Goal: Transaction & Acquisition: Purchase product/service

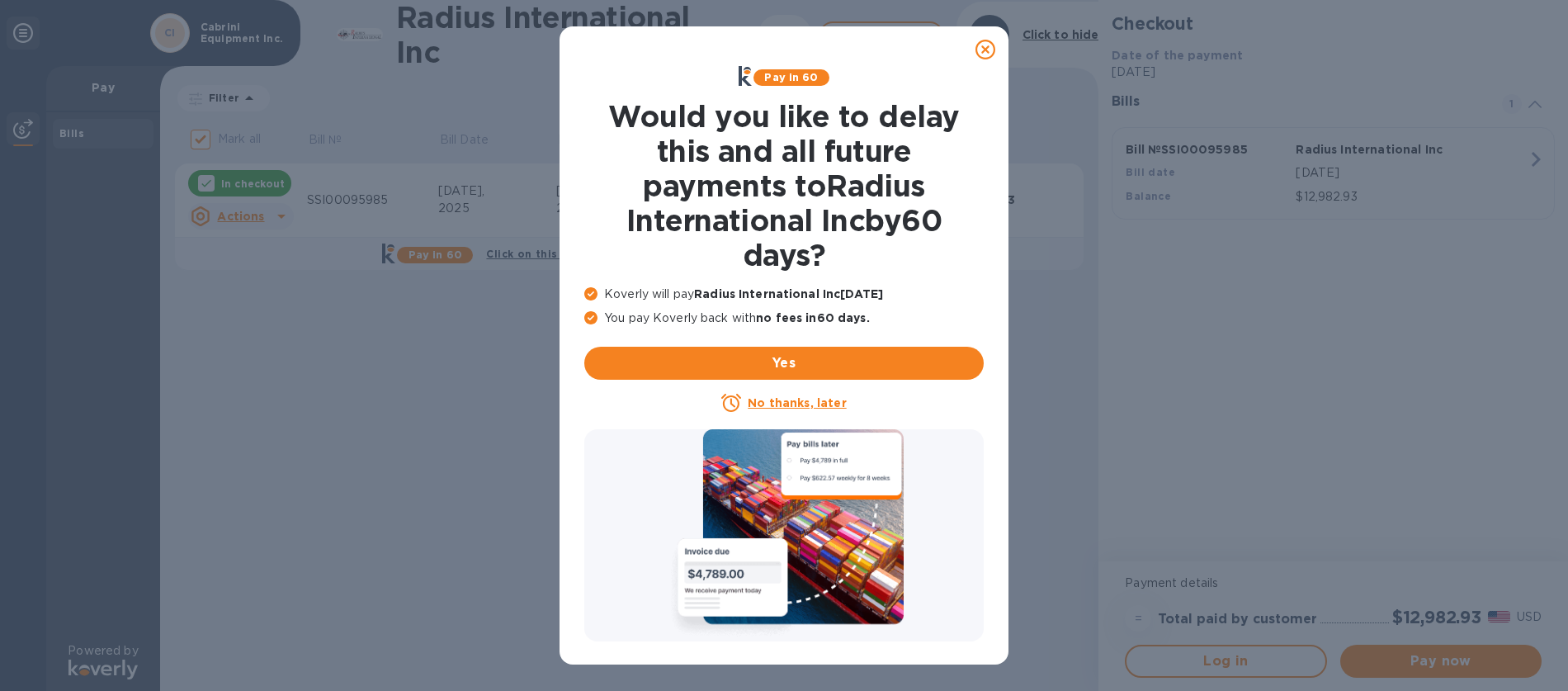
click at [982, 46] on icon at bounding box center [985, 50] width 20 height 20
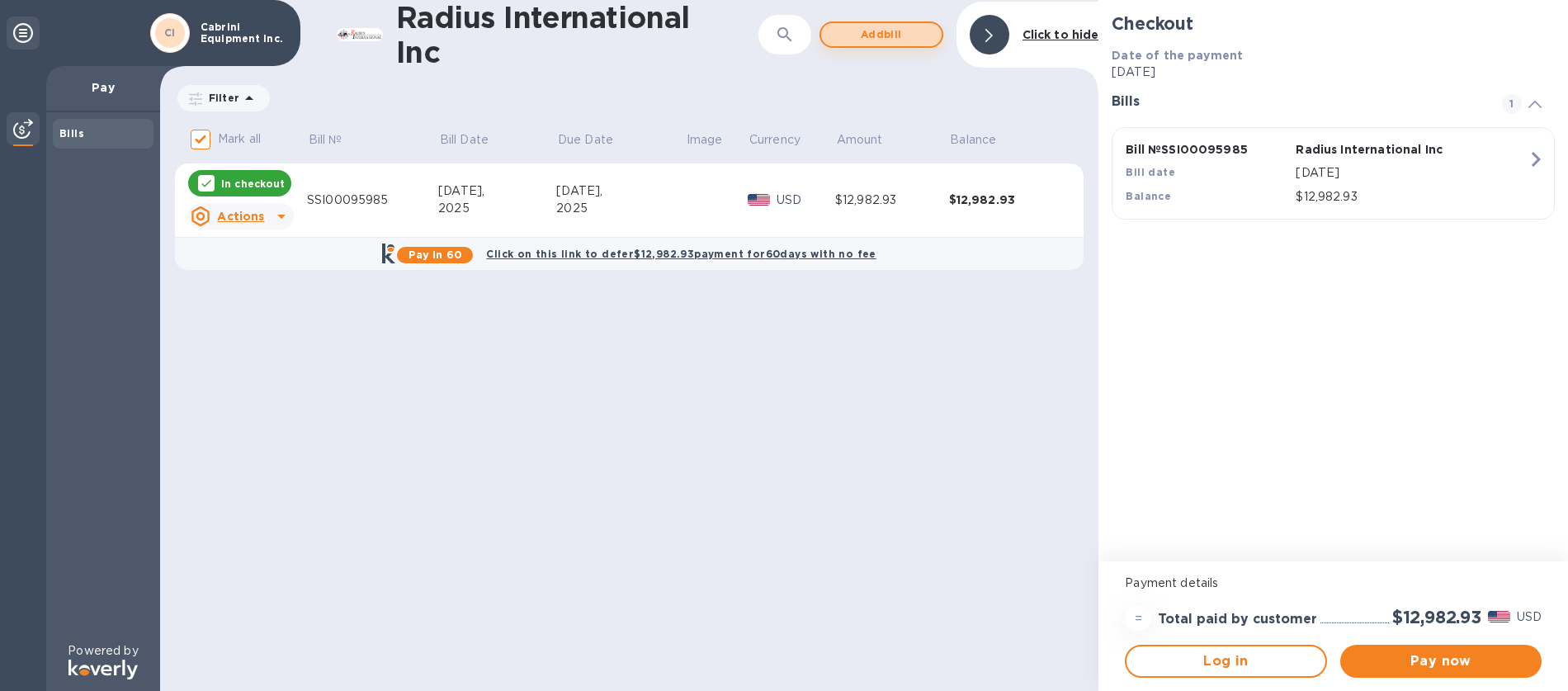
click at [876, 30] on span "Add bill" at bounding box center [882, 35] width 94 height 20
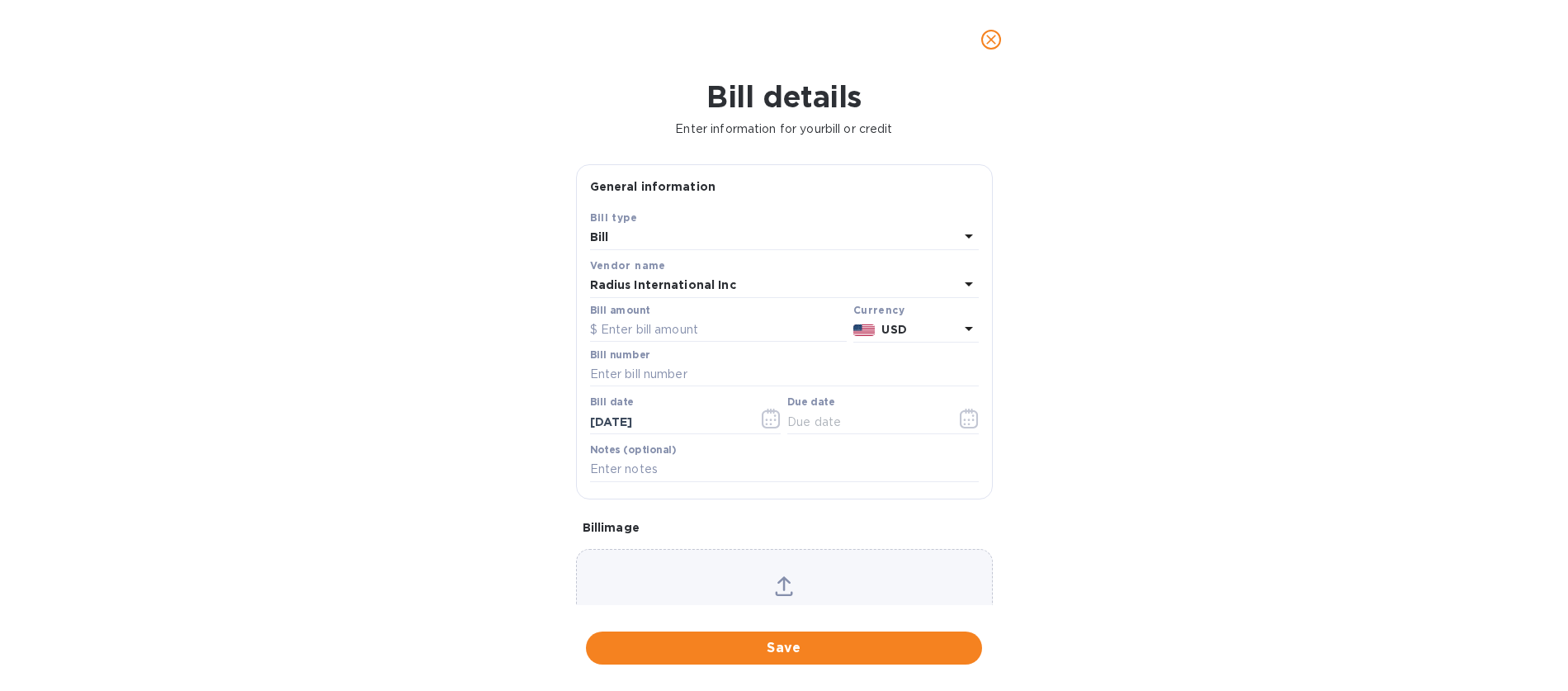
click at [630, 243] on div "Bill" at bounding box center [774, 237] width 369 height 23
drag, startPoint x: 652, startPoint y: 269, endPoint x: 643, endPoint y: 274, distance: 10.3
click at [652, 270] on p "Bill" at bounding box center [778, 276] width 349 height 17
click at [610, 333] on input "text" at bounding box center [718, 330] width 257 height 25
type input "10,980.00"
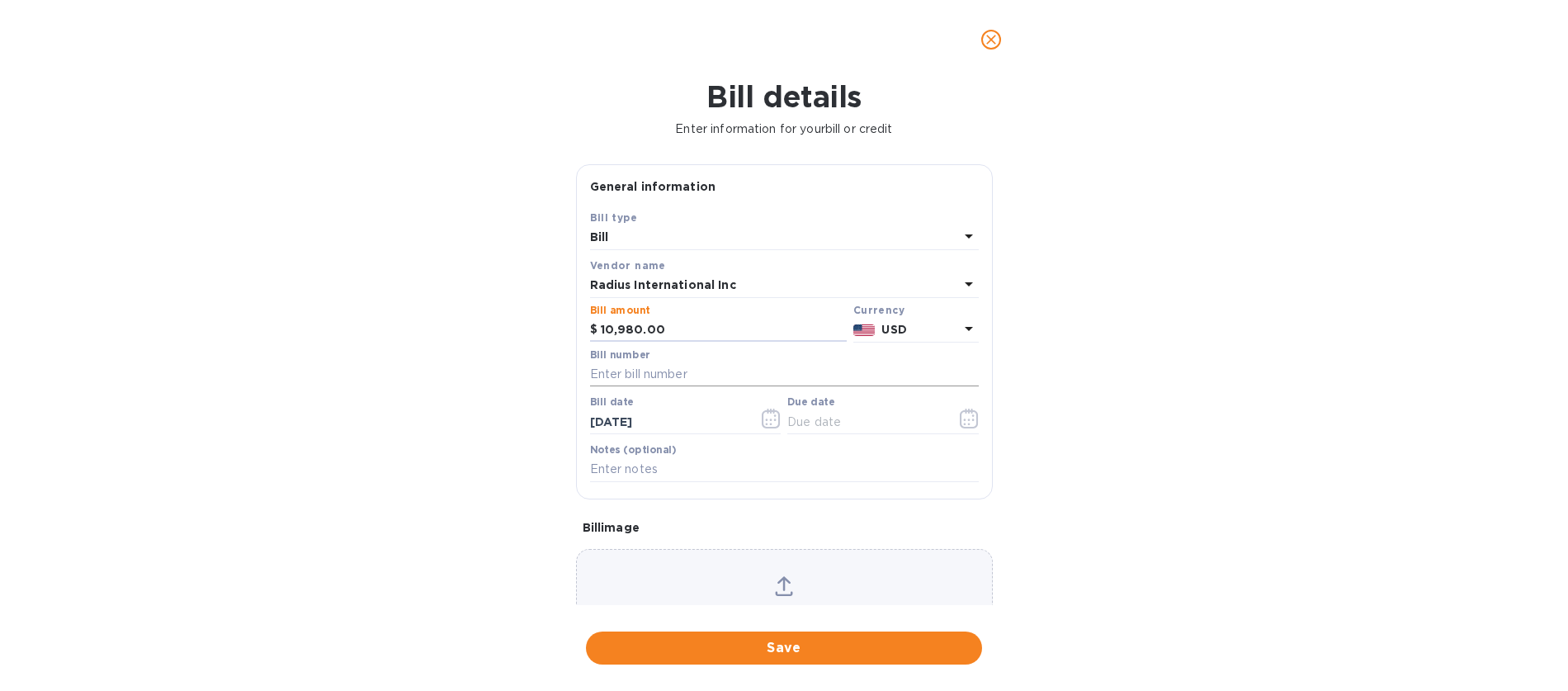
click at [592, 383] on input "text" at bounding box center [784, 375] width 389 height 25
click at [600, 375] on input "text" at bounding box center [784, 375] width 389 height 25
paste input "SSI00094955"
type input "SSI00094955"
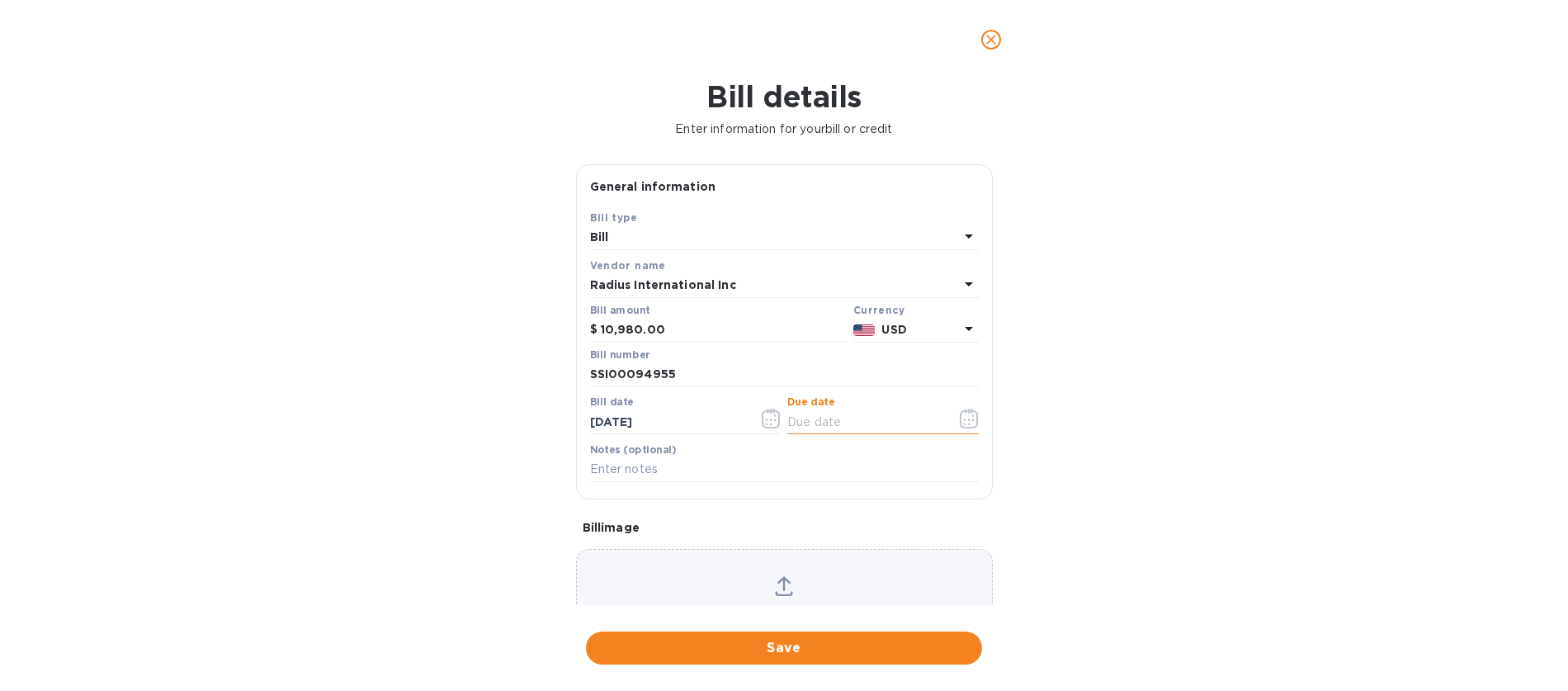
click at [816, 421] on input "text" at bounding box center [865, 422] width 156 height 25
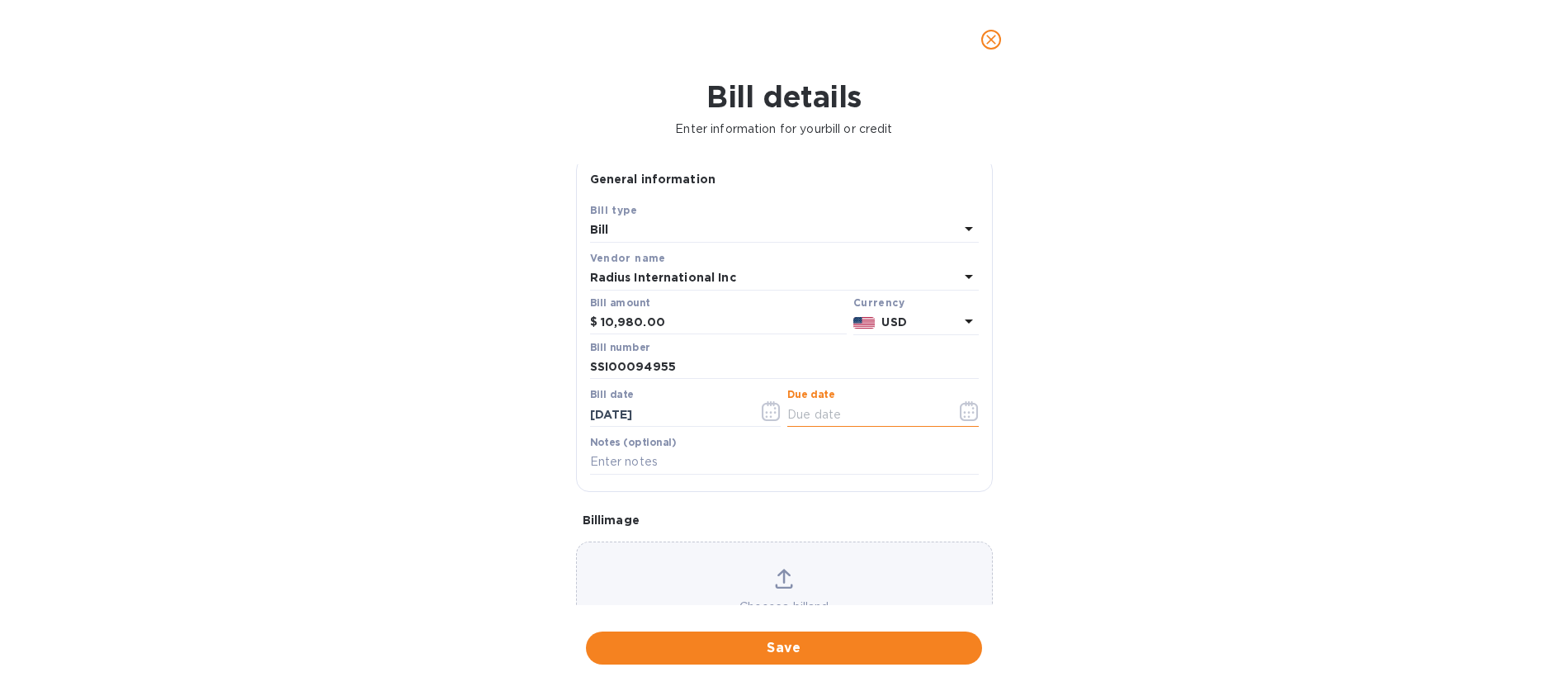
scroll to position [9, 0]
click at [963, 407] on icon "button" at bounding box center [969, 409] width 19 height 20
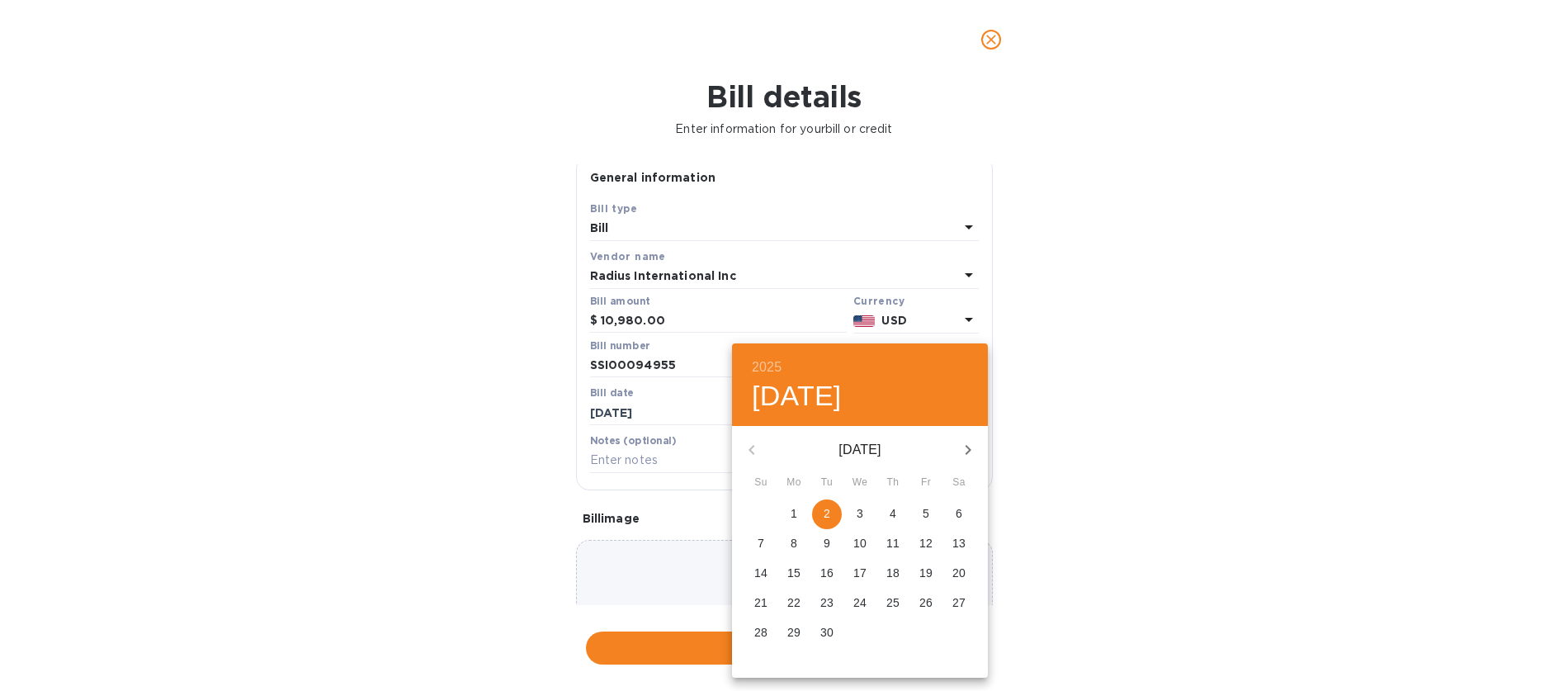
click at [838, 513] on span "2" at bounding box center [827, 514] width 30 height 17
type input "[DATE]"
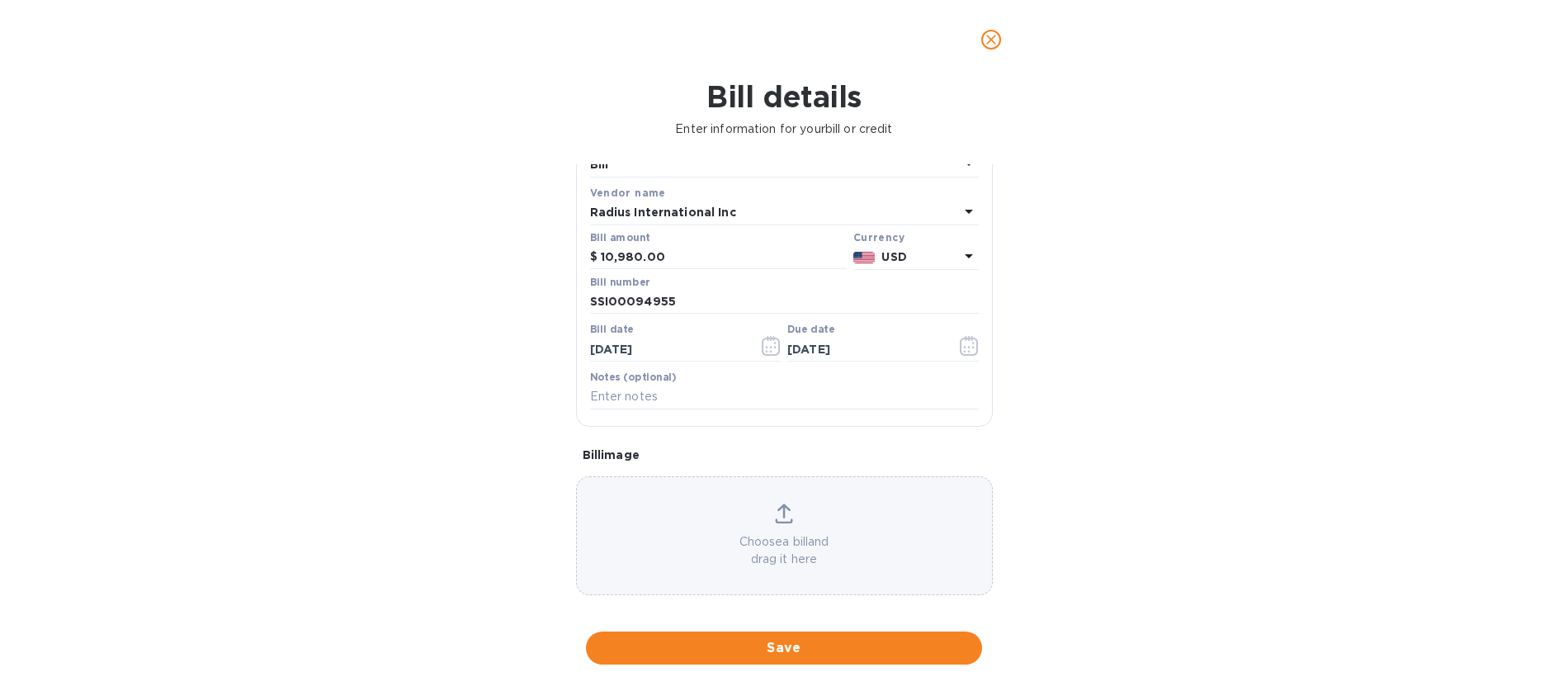
scroll to position [81, 0]
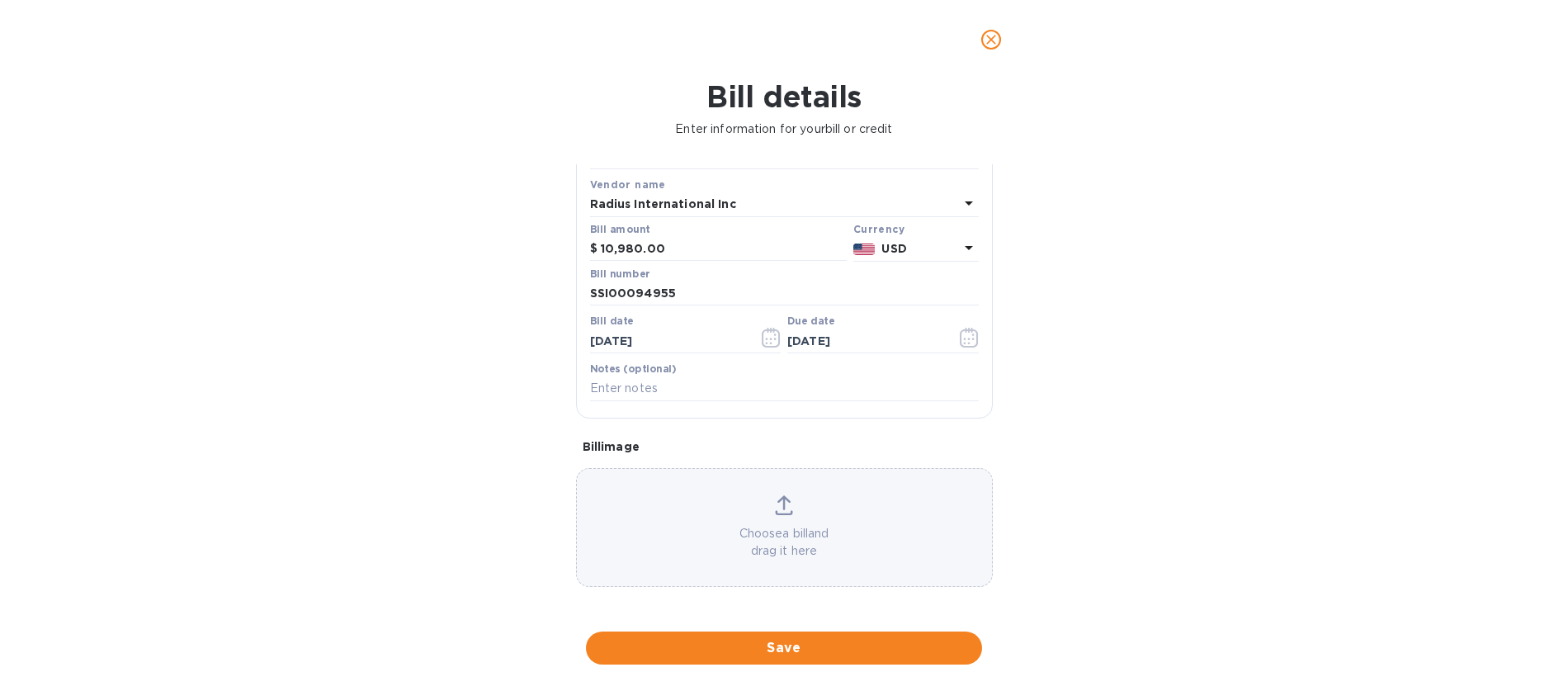
click at [769, 525] on p "Choose a bill and drag it here" at bounding box center [784, 542] width 415 height 35
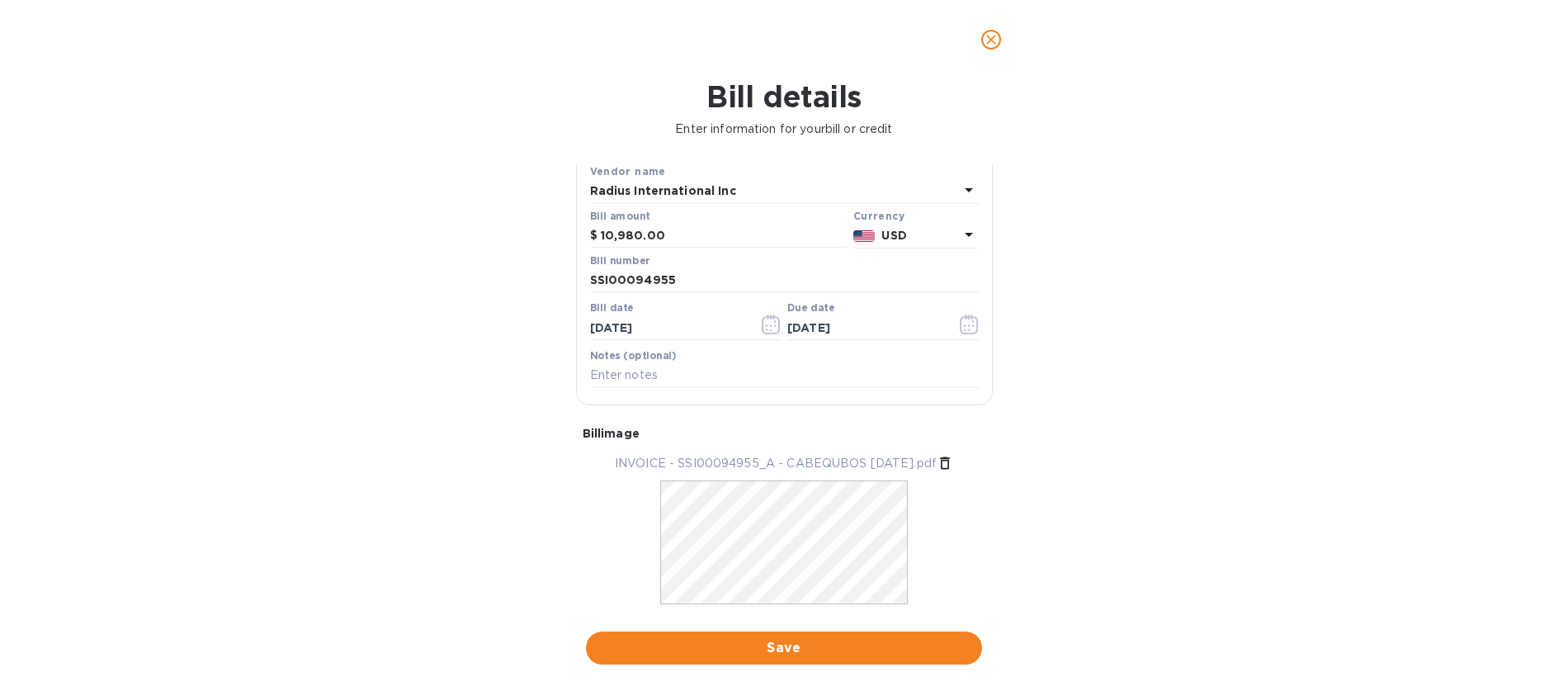
scroll to position [133, 0]
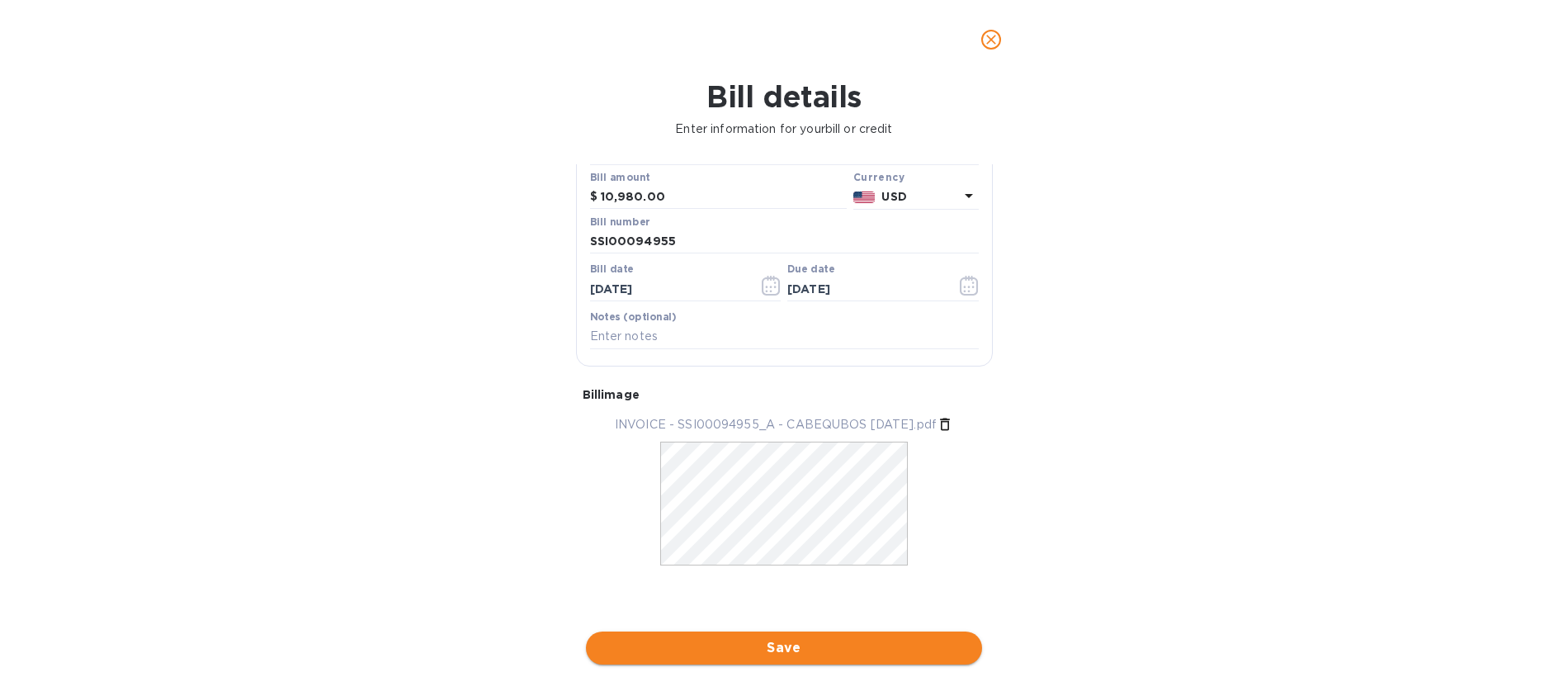
click at [798, 654] on span "Save" at bounding box center [784, 648] width 370 height 20
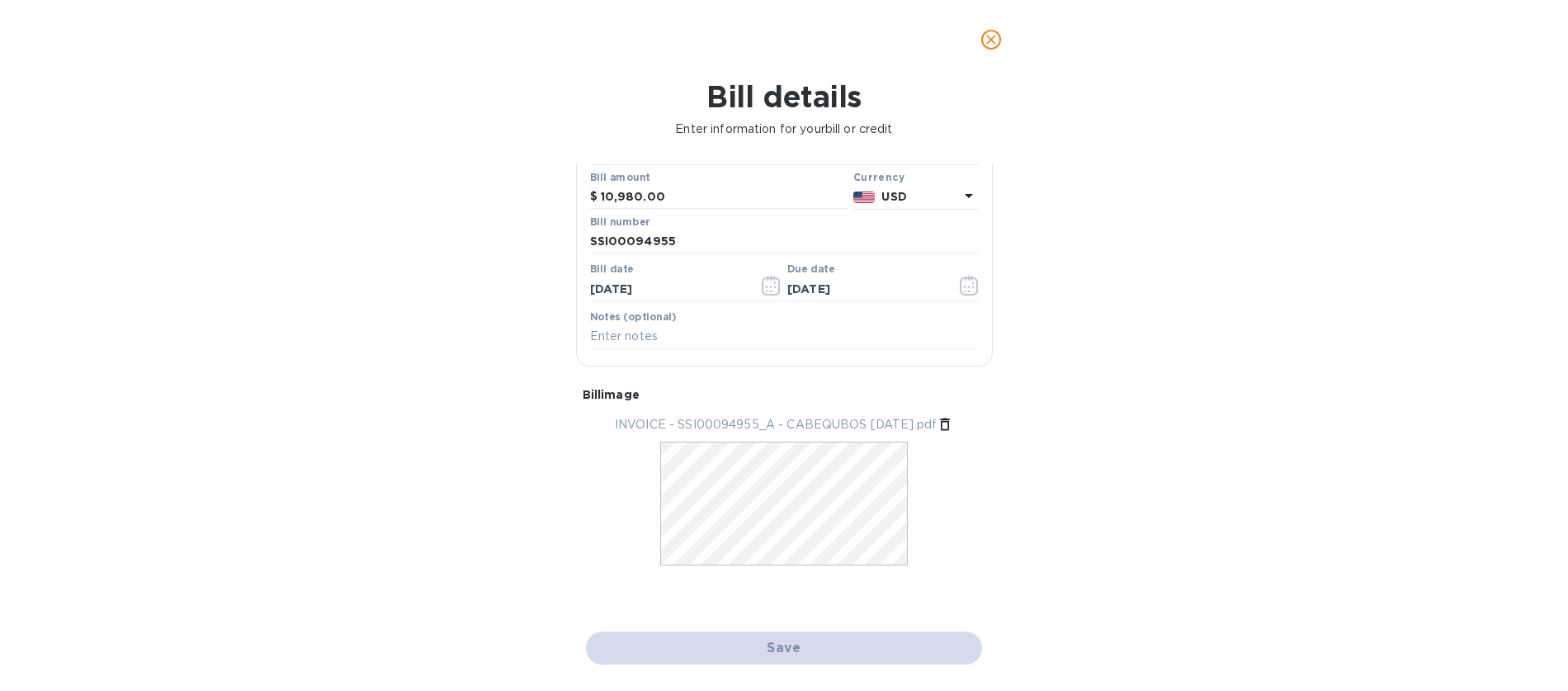
checkbox input "false"
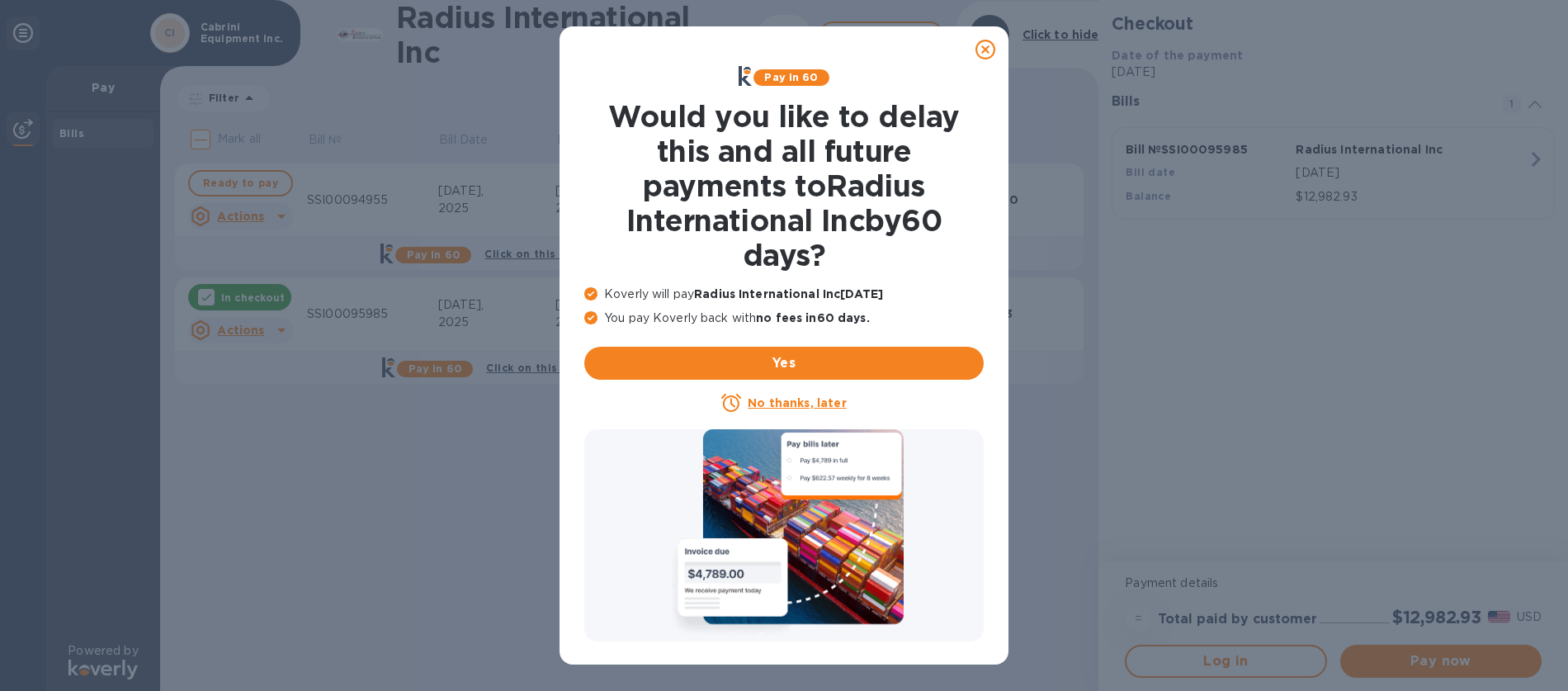
click at [990, 50] on icon at bounding box center [985, 50] width 20 height 20
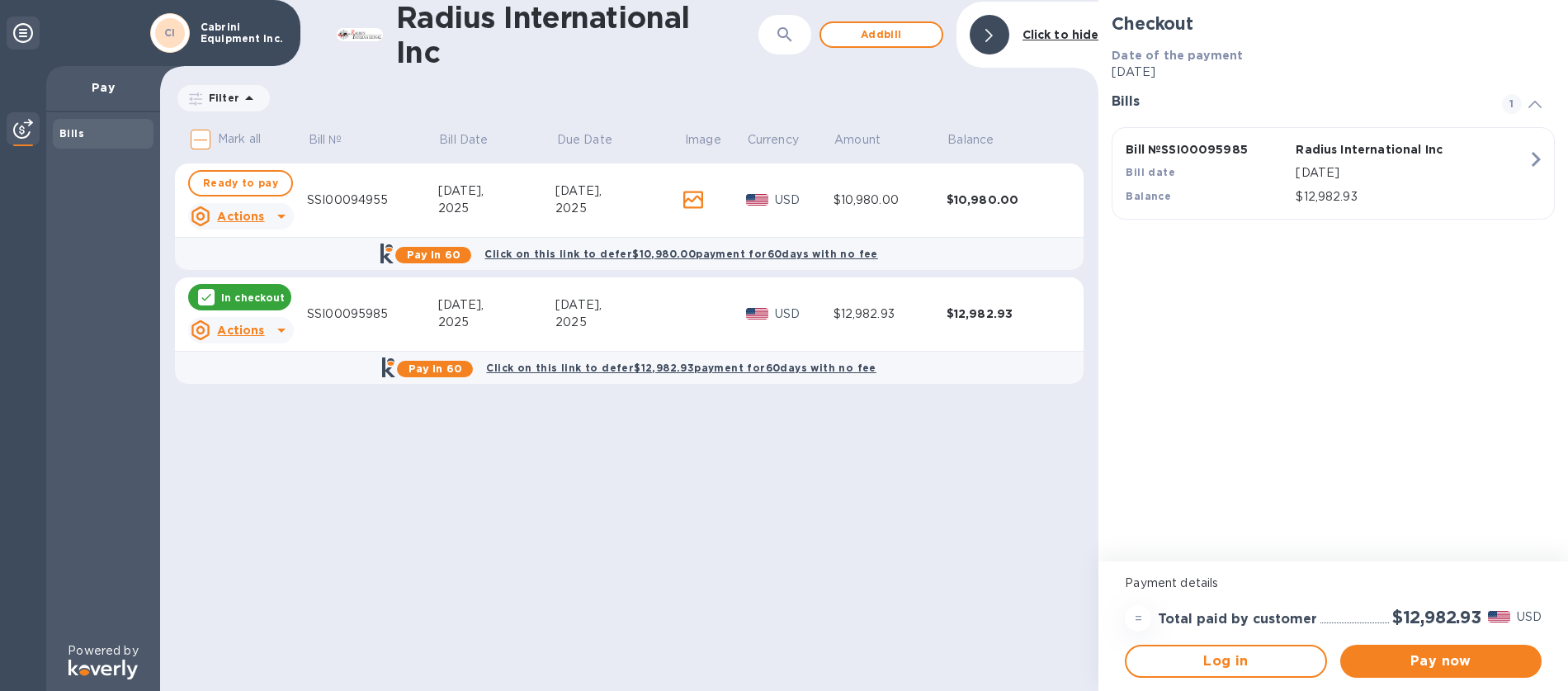
click at [738, 319] on td at bounding box center [715, 315] width 63 height 75
click at [472, 314] on div "2025" at bounding box center [498, 322] width 118 height 17
click at [390, 318] on div "SSI00095985" at bounding box center [372, 315] width 131 height 17
click at [365, 316] on div "SSI00095985" at bounding box center [372, 315] width 131 height 17
click at [327, 314] on div "SSI00095985" at bounding box center [372, 315] width 131 height 17
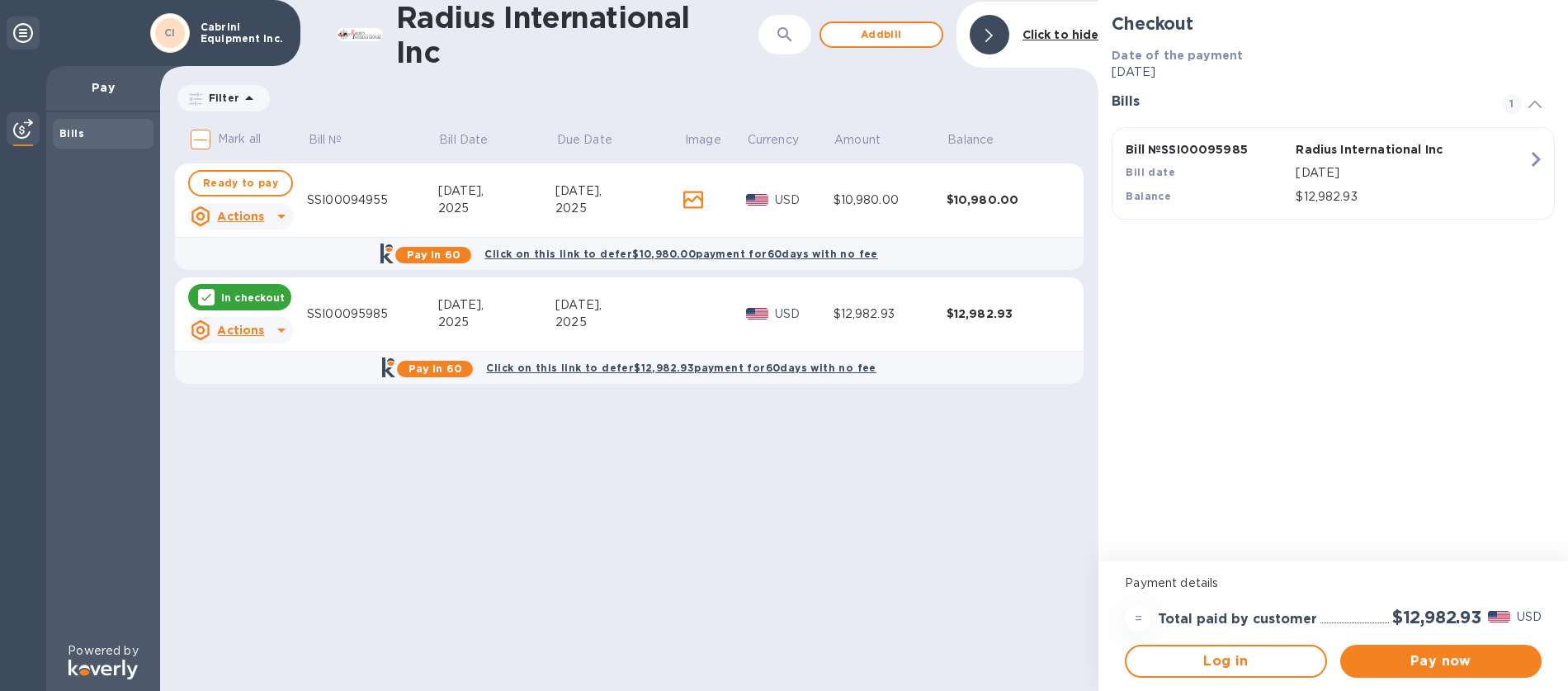
click at [246, 329] on u "Actions" at bounding box center [241, 329] width 47 height 13
click at [259, 400] on b "Open bill" at bounding box center [262, 396] width 56 height 13
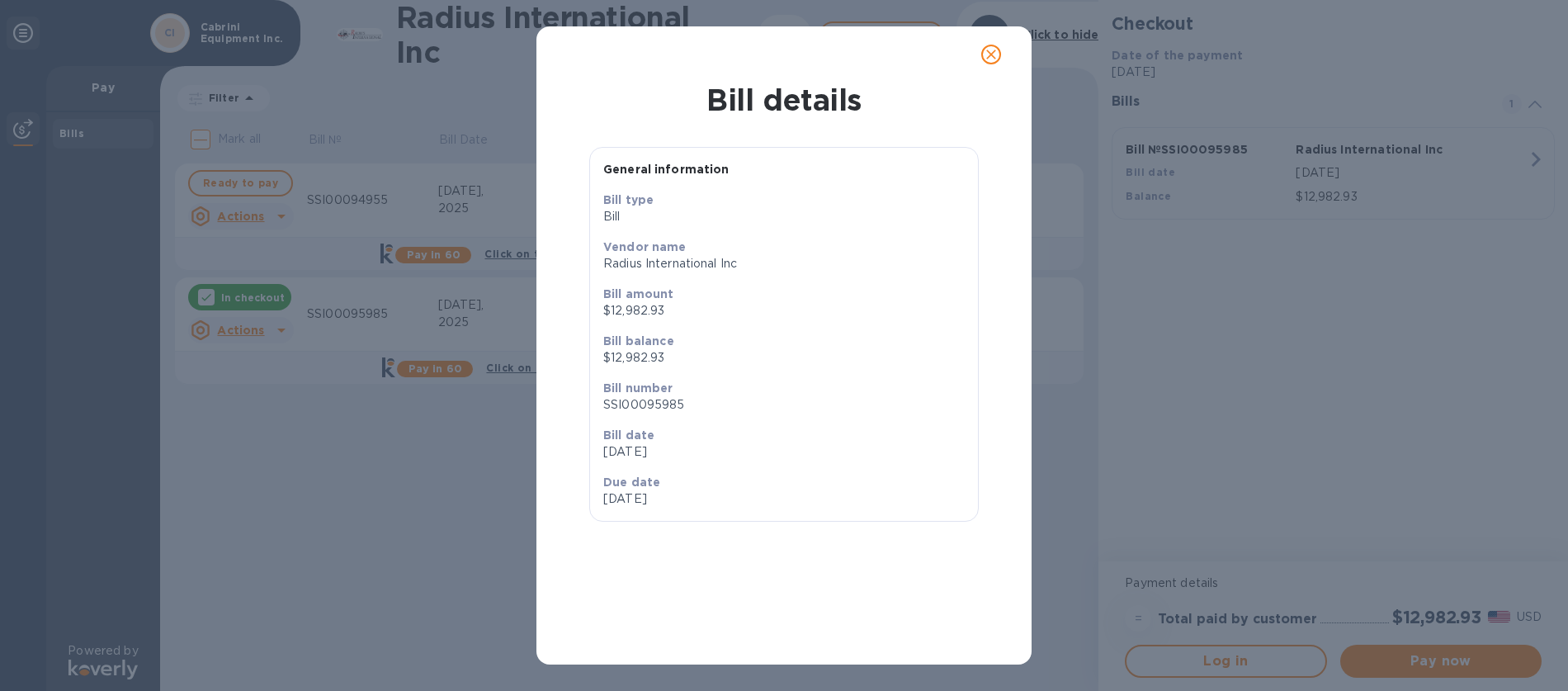
click at [988, 56] on icon "close" at bounding box center [990, 54] width 10 height 10
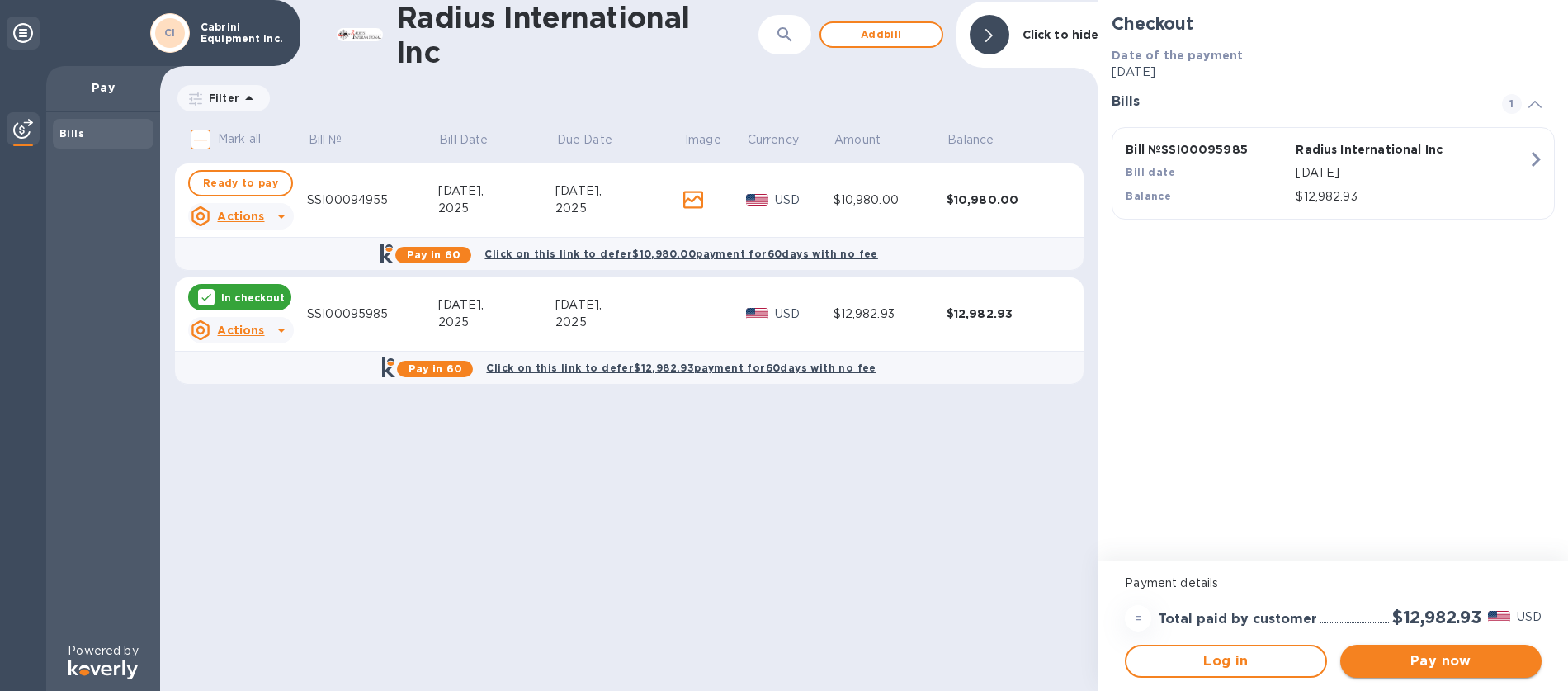
click at [1442, 669] on span "Pay now" at bounding box center [1440, 661] width 175 height 20
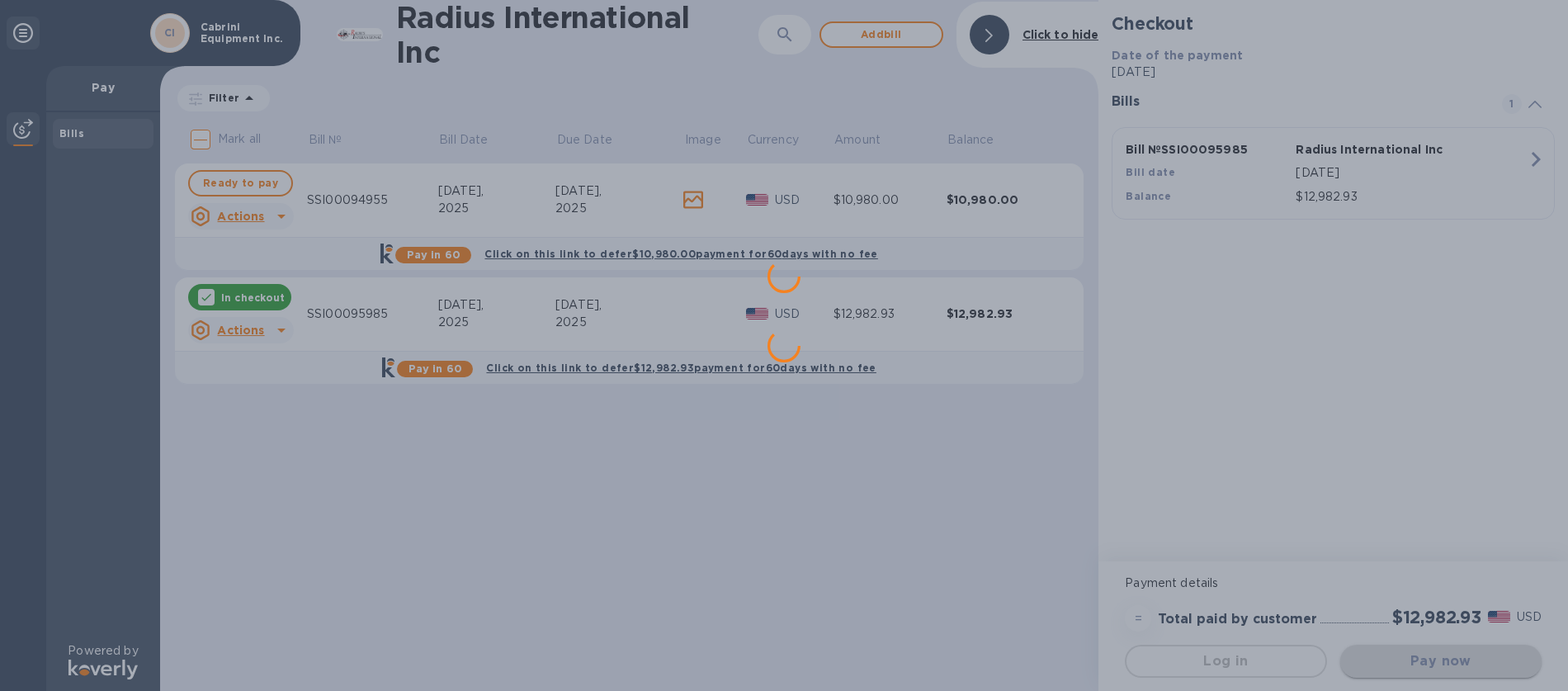
scroll to position [0, 0]
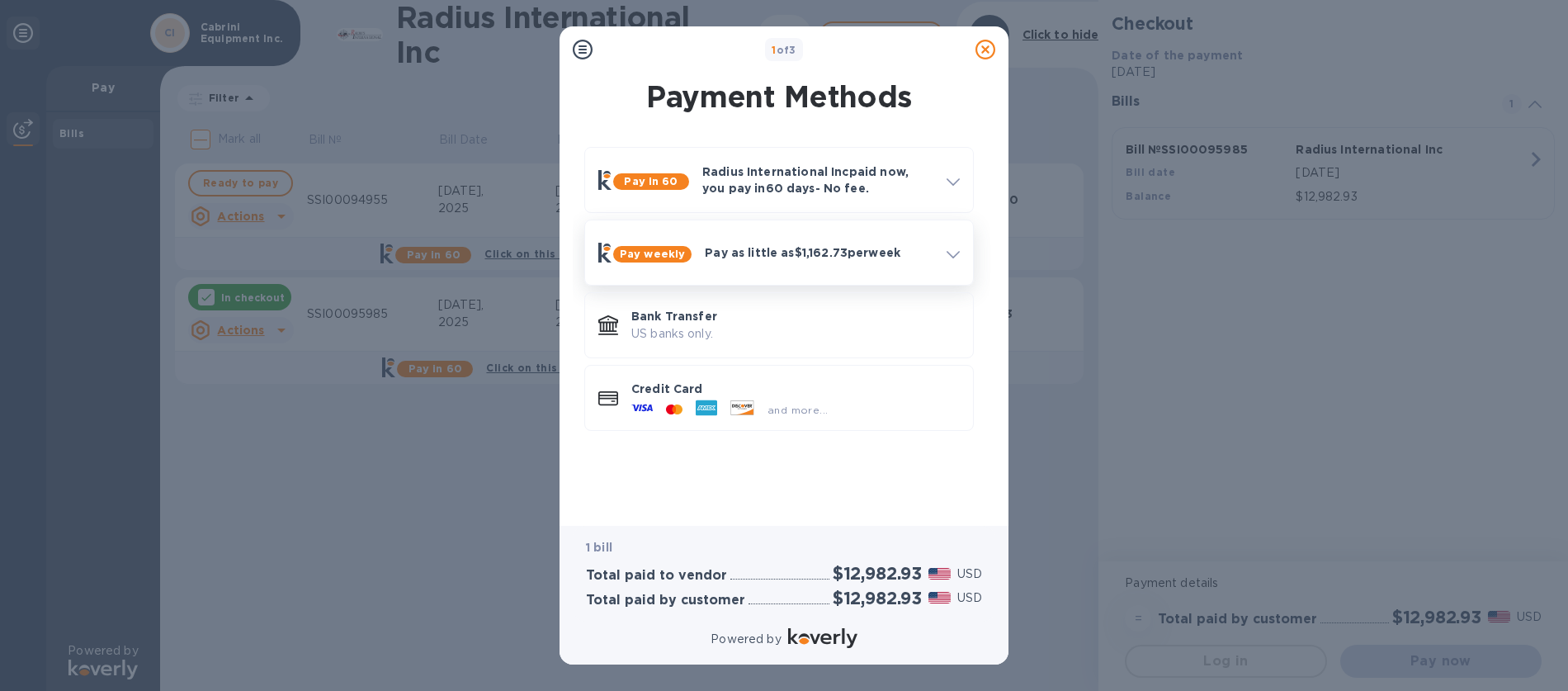
click at [659, 256] on b "Pay weekly" at bounding box center [652, 254] width 65 height 12
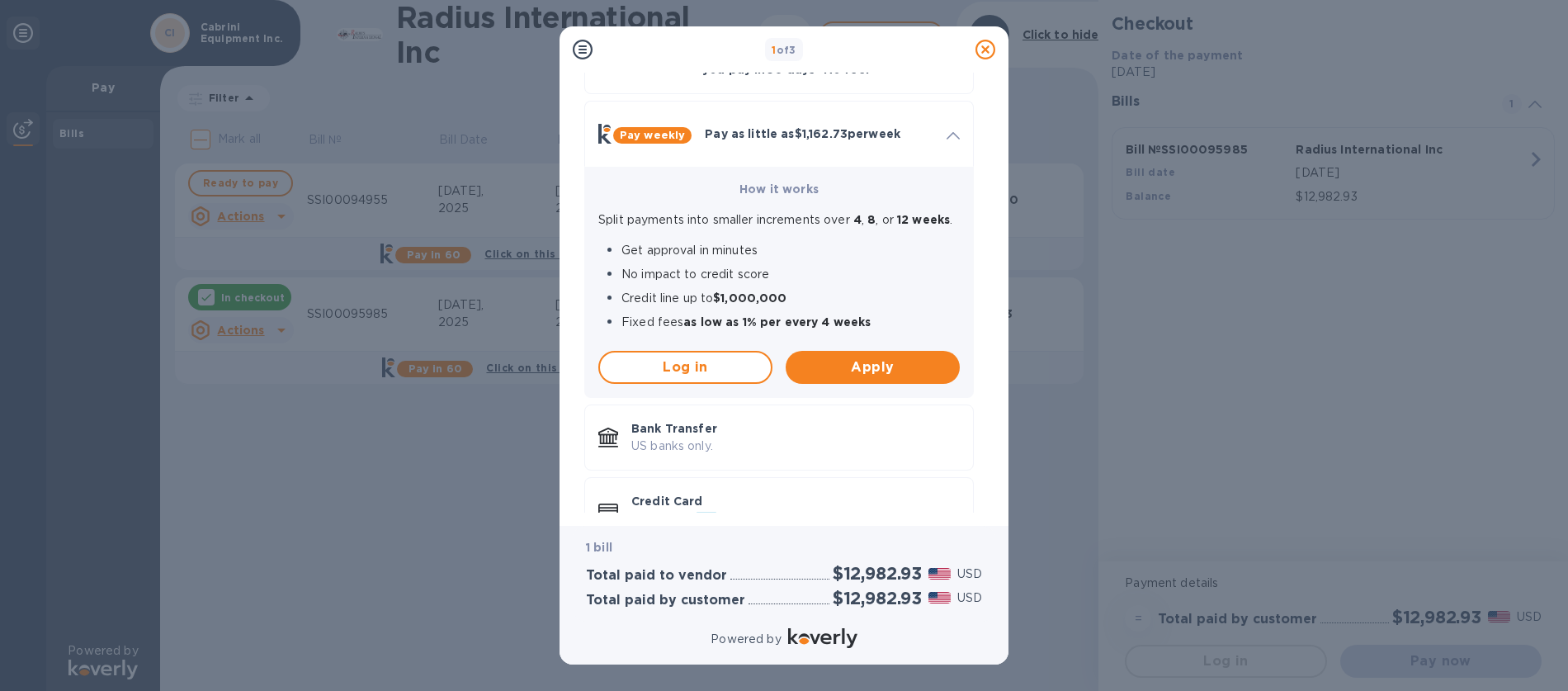
scroll to position [176, 0]
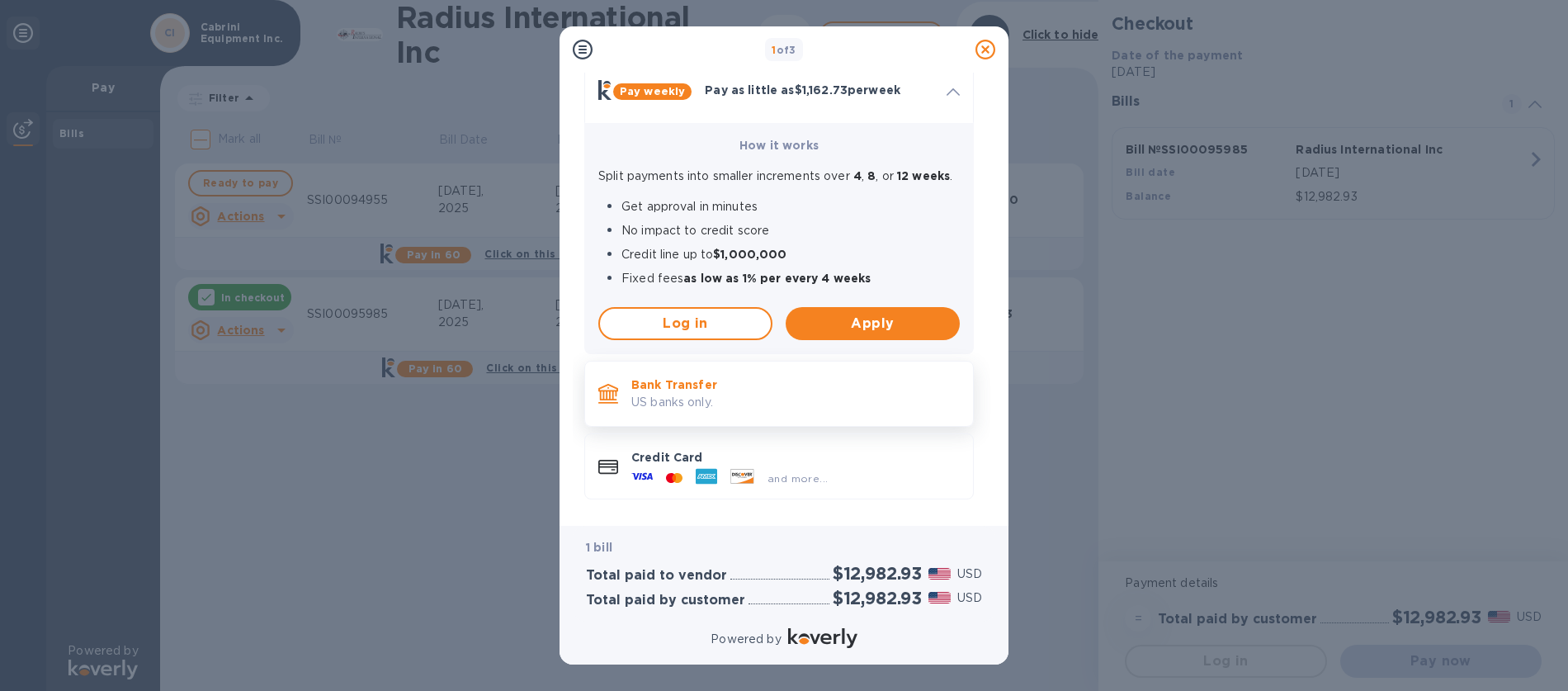
click at [688, 394] on p "US banks only." at bounding box center [796, 402] width 328 height 17
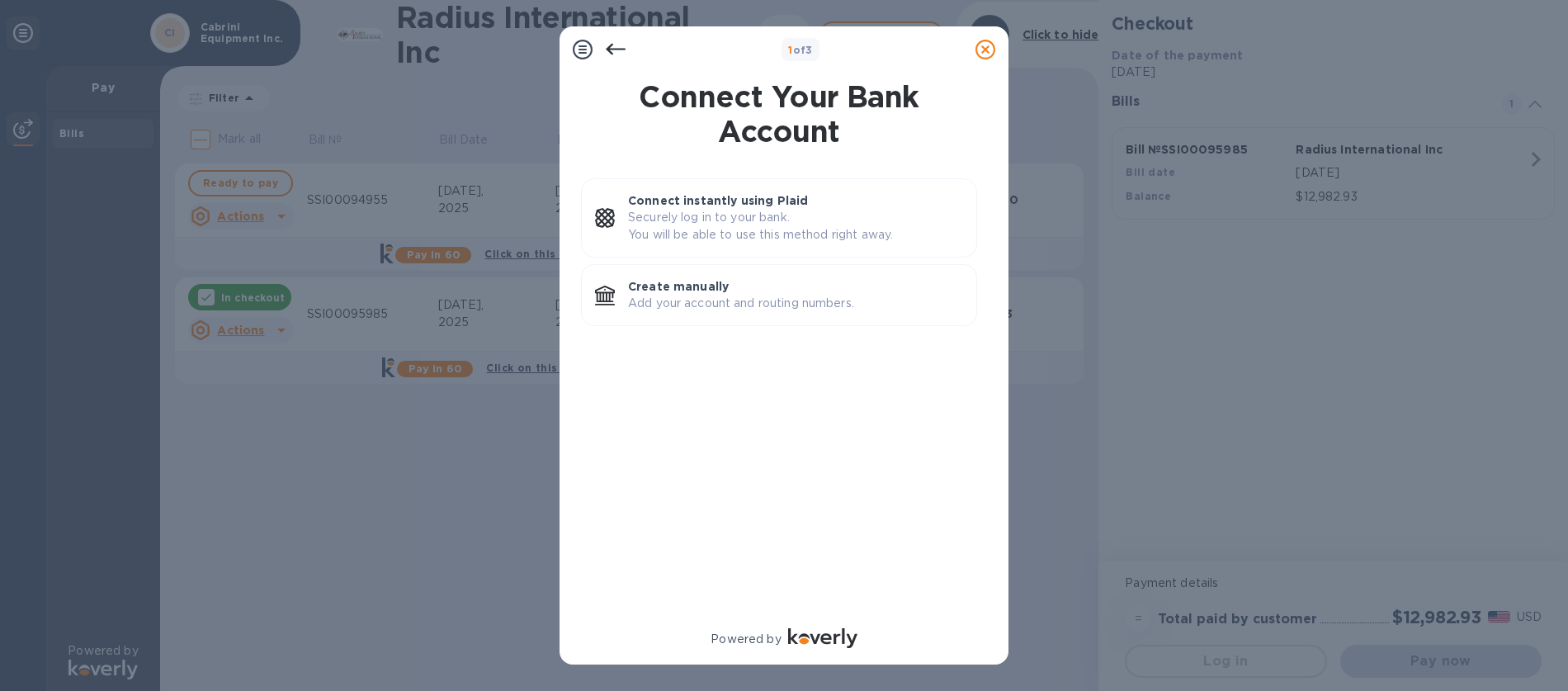
scroll to position [0, 0]
click at [707, 292] on p "Create manually" at bounding box center [796, 286] width 335 height 17
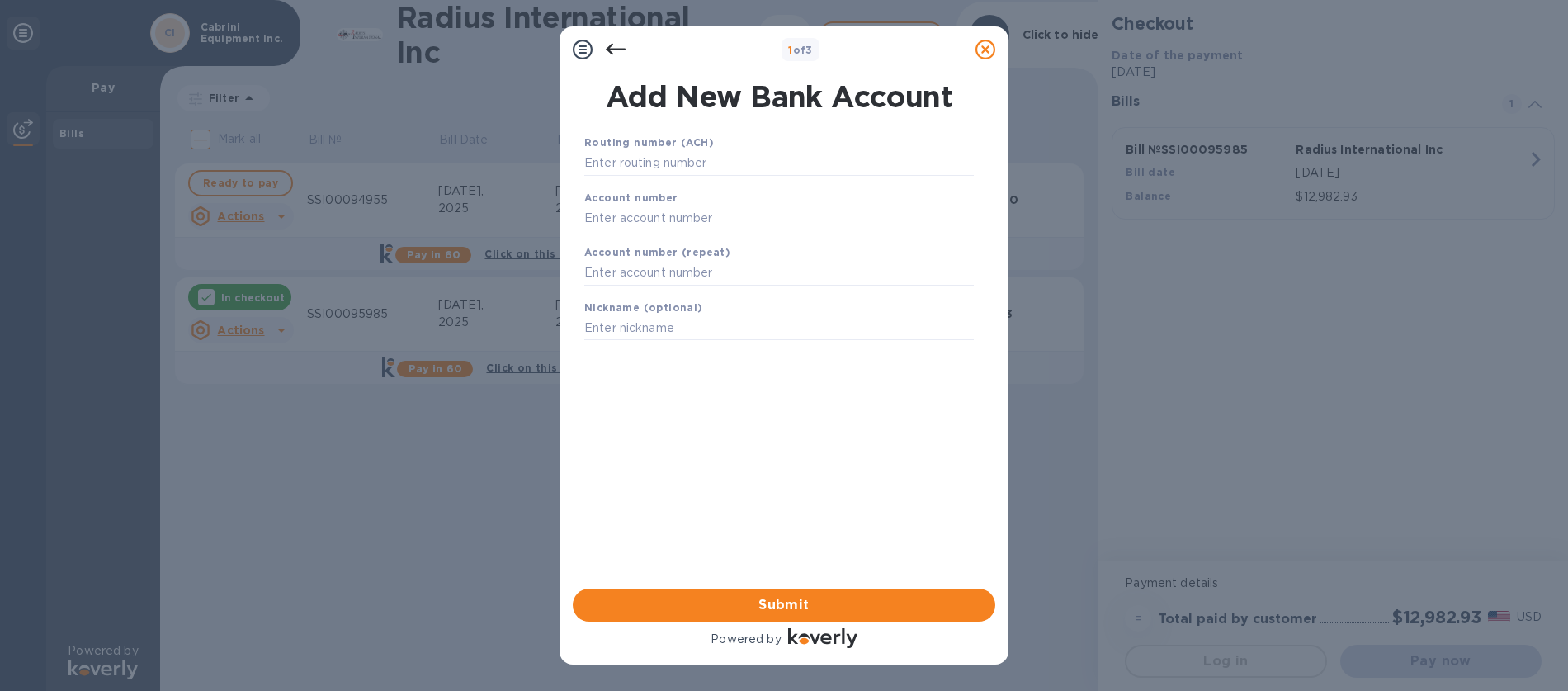
click at [605, 50] on icon at bounding box center [615, 50] width 20 height 20
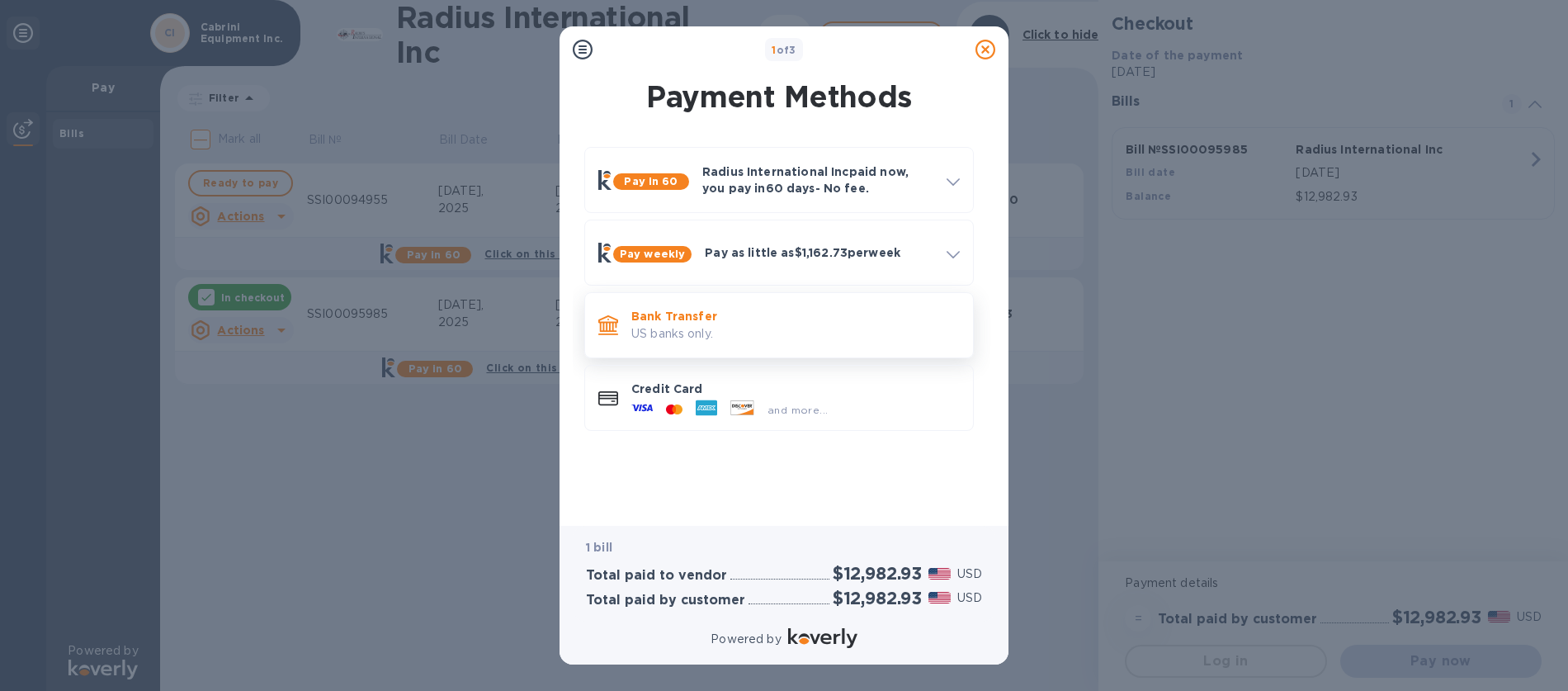
click at [658, 322] on p "Bank Transfer" at bounding box center [796, 316] width 328 height 17
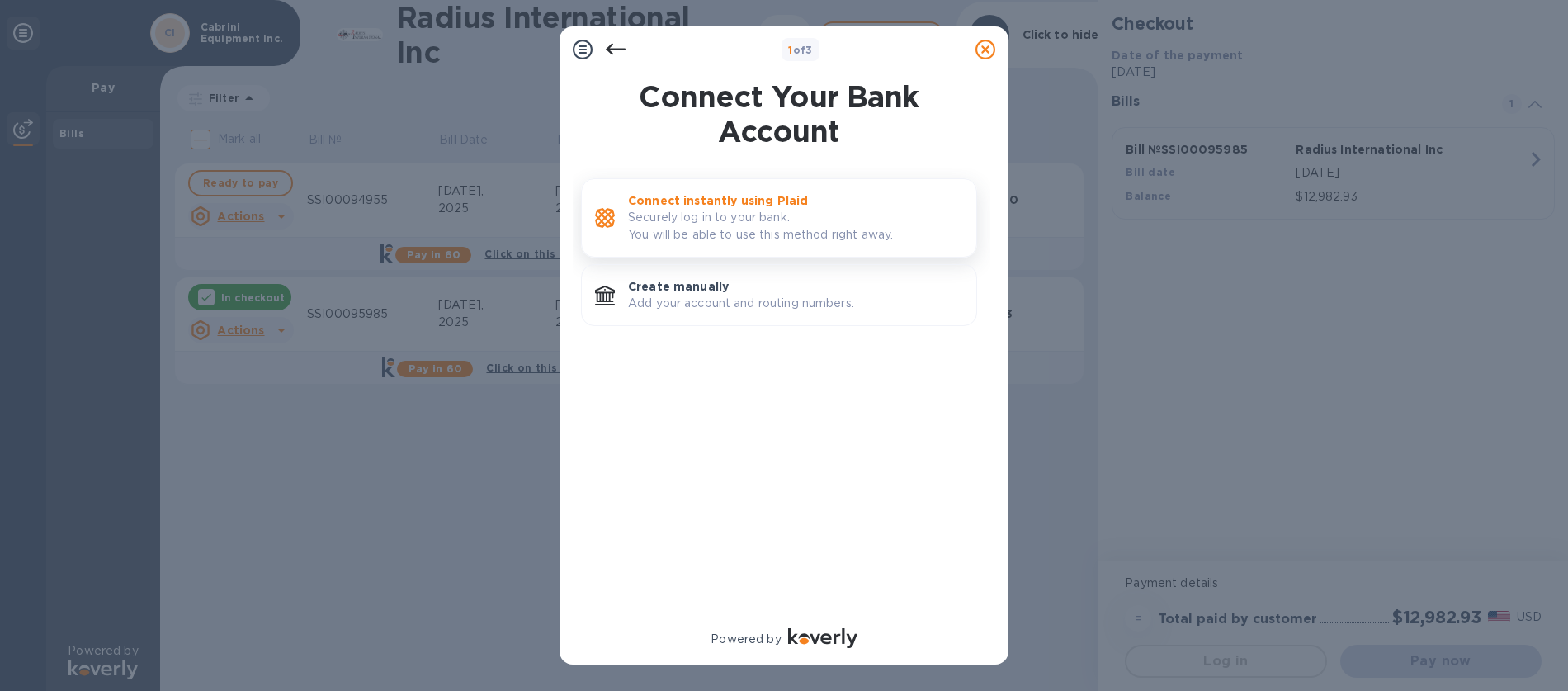
click at [685, 227] on p "Securely log in to your bank. You will be able to use this method right away." at bounding box center [796, 226] width 335 height 35
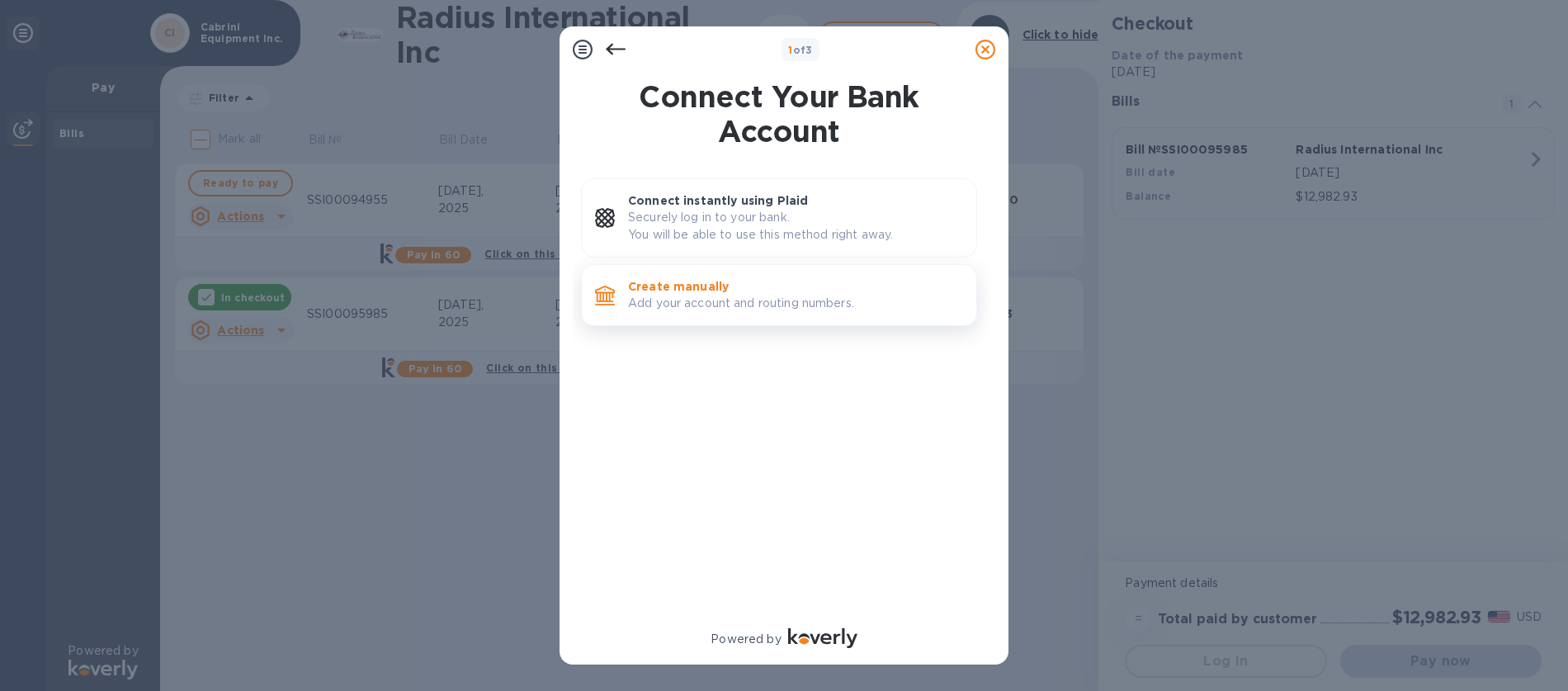
click at [685, 290] on p "Create manually" at bounding box center [796, 286] width 335 height 17
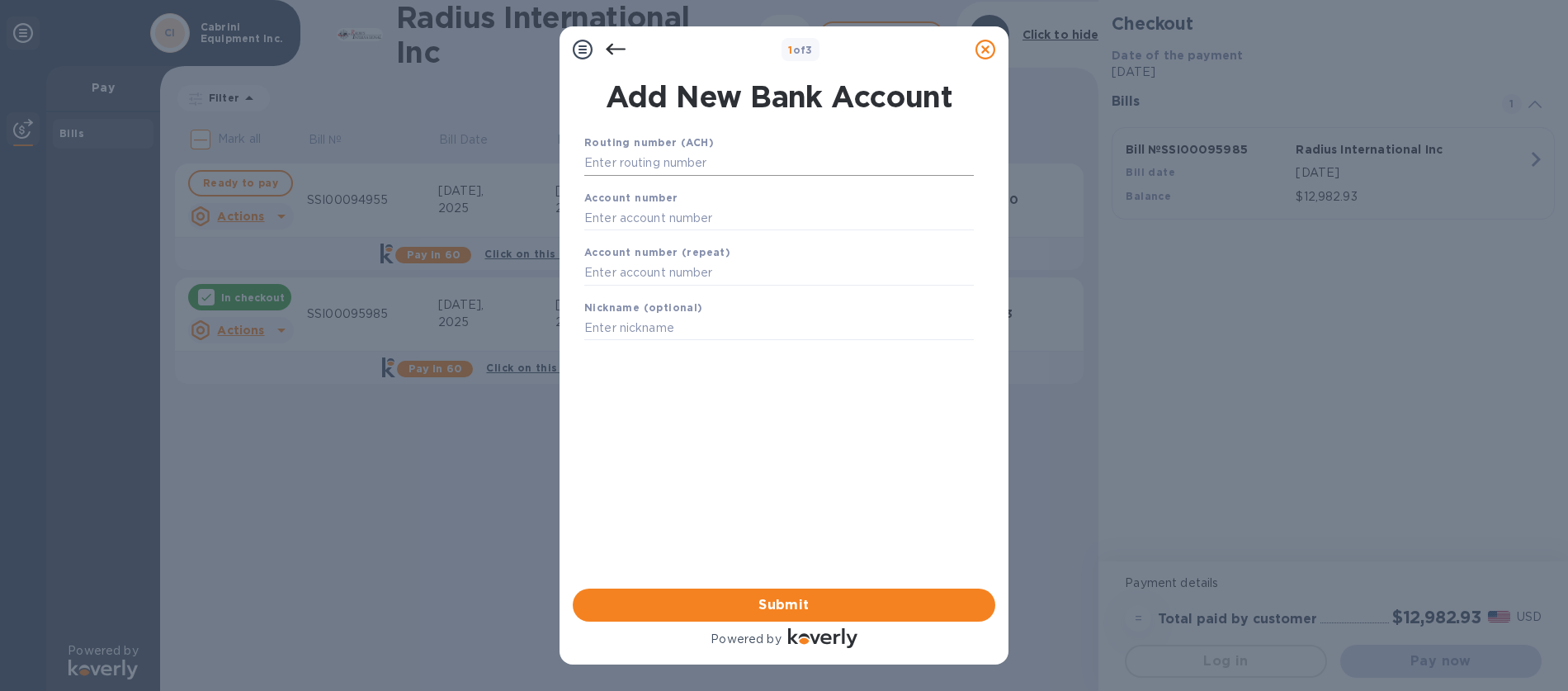
click at [671, 173] on input "text" at bounding box center [779, 163] width 389 height 25
type input "211370707"
click at [662, 243] on input "text" at bounding box center [779, 238] width 389 height 25
type input "170767248"
click at [647, 297] on input "text" at bounding box center [779, 294] width 389 height 25
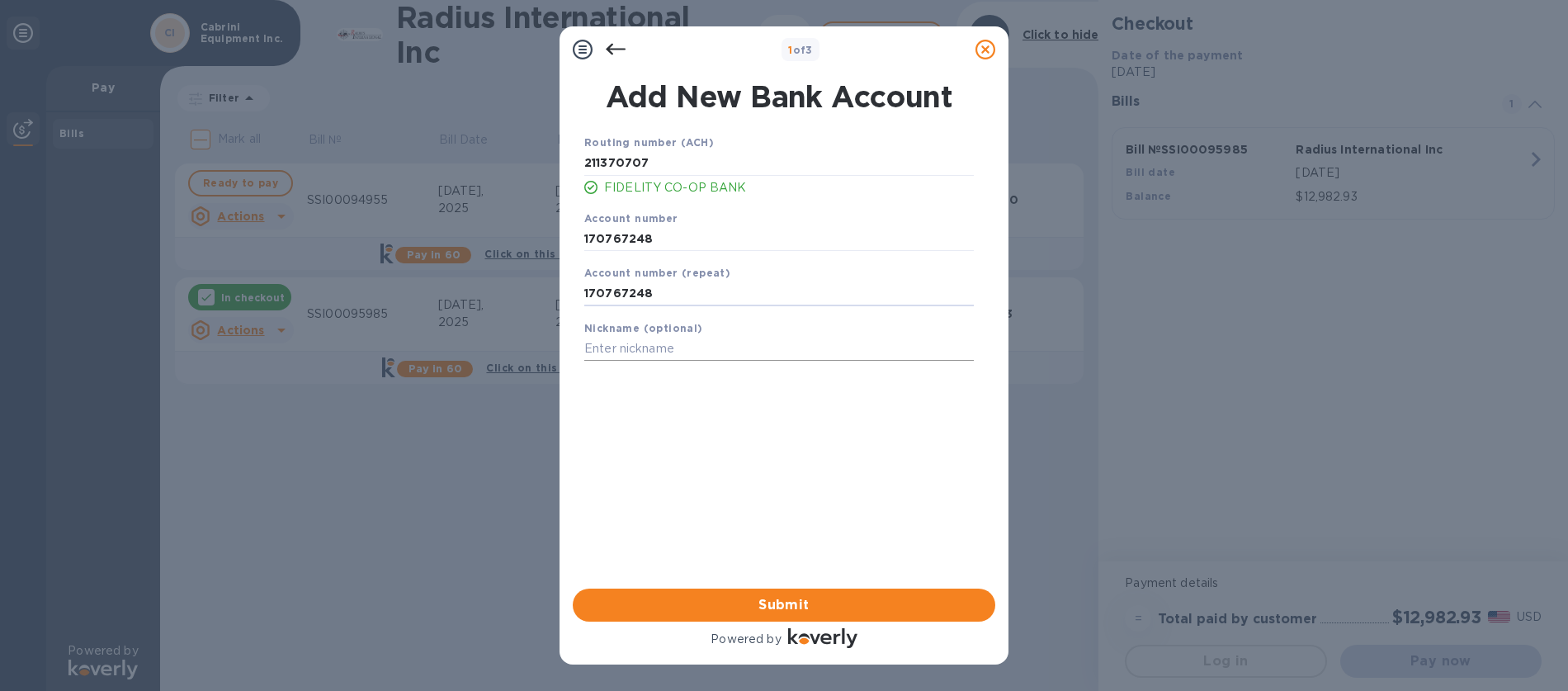
type input "170767248"
click at [650, 356] on input "text" at bounding box center [779, 349] width 389 height 25
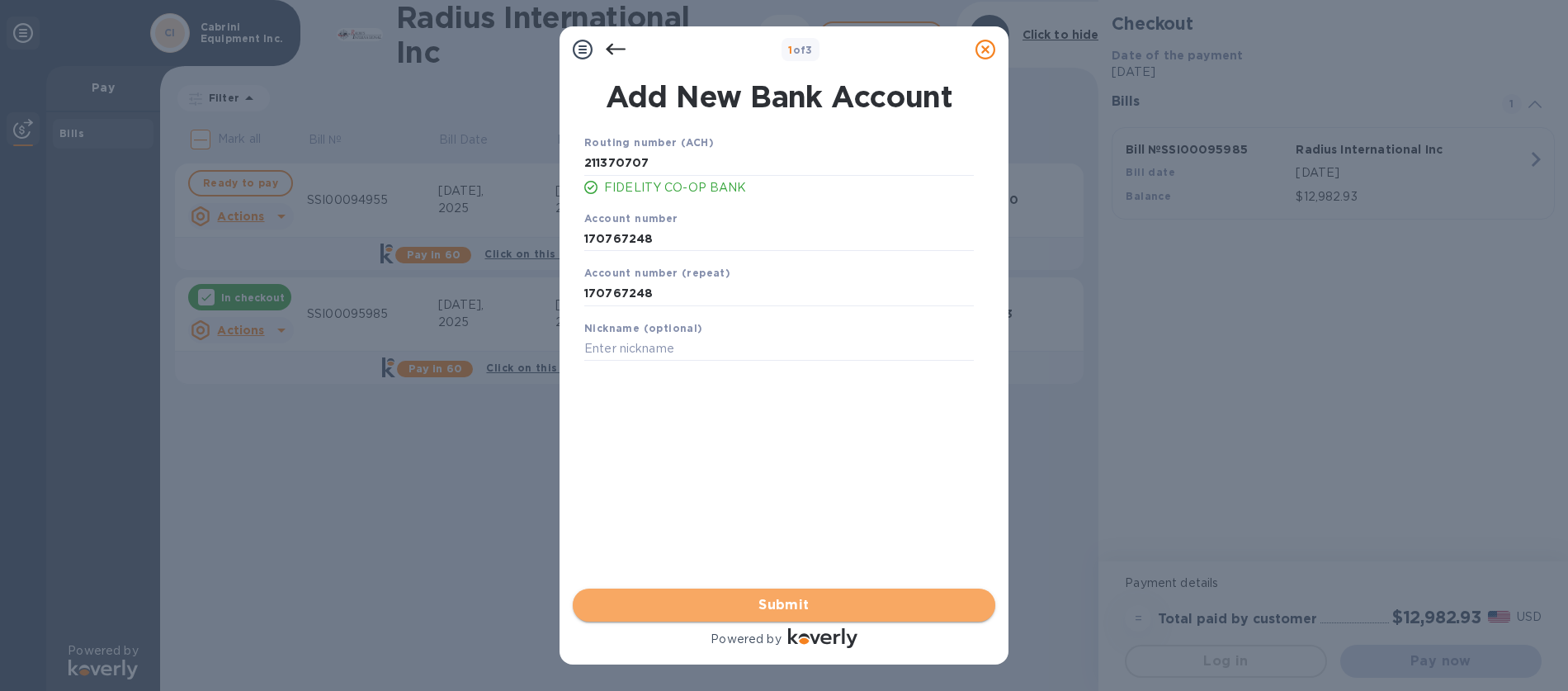
click at [791, 611] on span "Submit" at bounding box center [784, 605] width 396 height 20
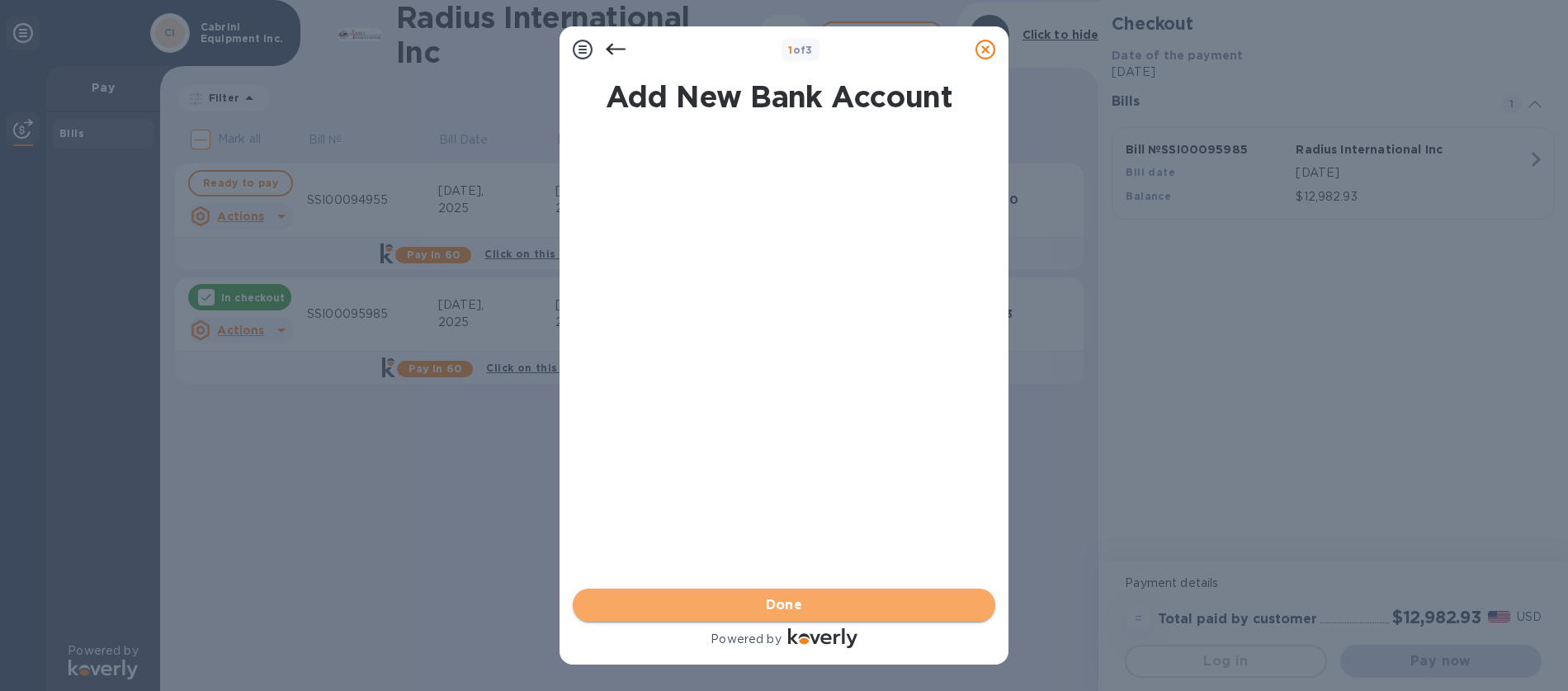
click at [791, 606] on span "Done" at bounding box center [784, 605] width 37 height 20
